Goal: Task Accomplishment & Management: Manage account settings

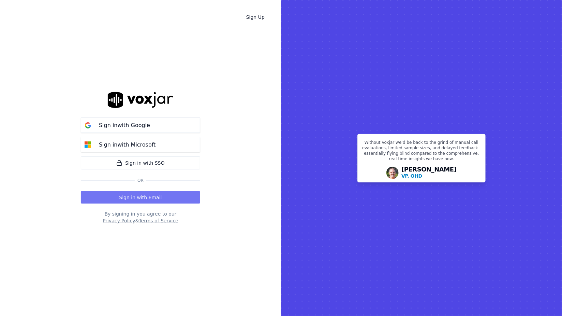
click at [169, 191] on button "Sign in with Email" at bounding box center [140, 197] width 119 height 12
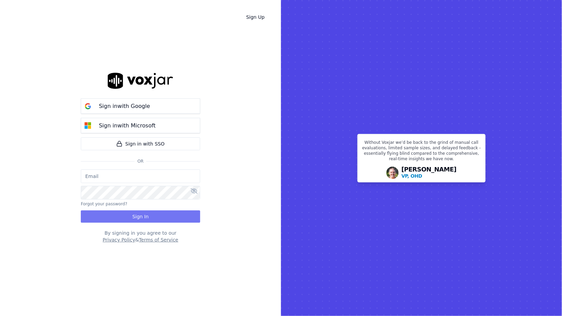
type input "salvarez@asilpc.com"
click at [153, 215] on button "Sign In" at bounding box center [140, 216] width 119 height 12
